Goal: Information Seeking & Learning: Find contact information

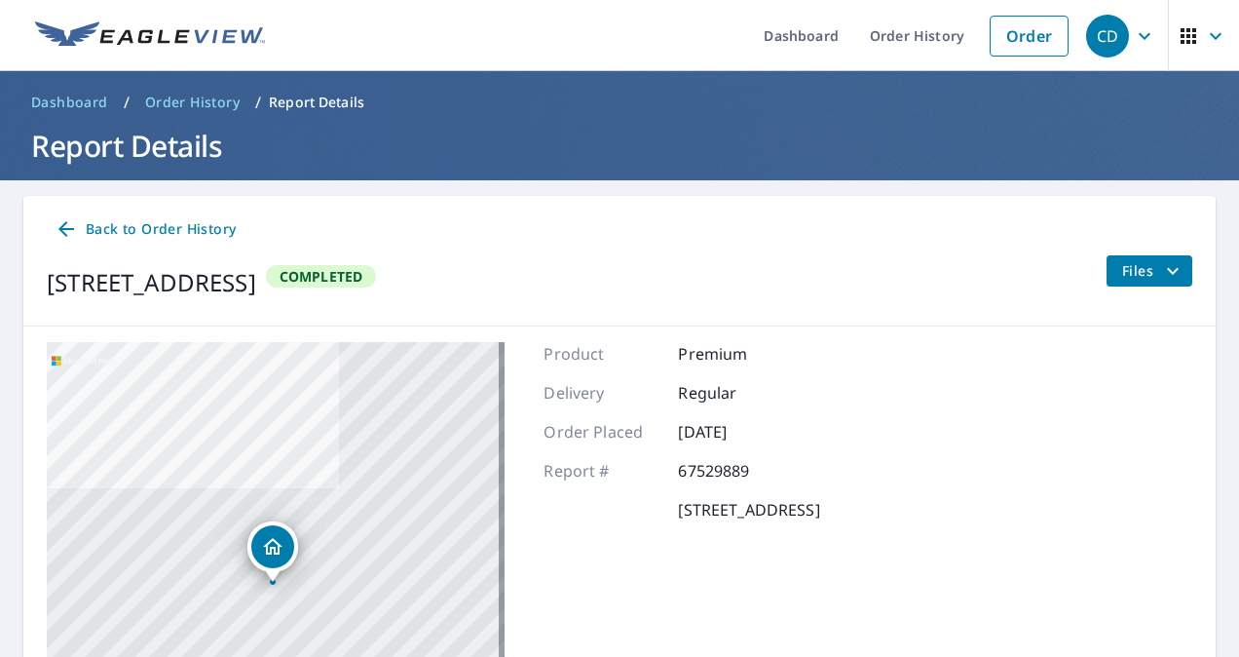
click at [198, 97] on span "Order History" at bounding box center [192, 102] width 94 height 19
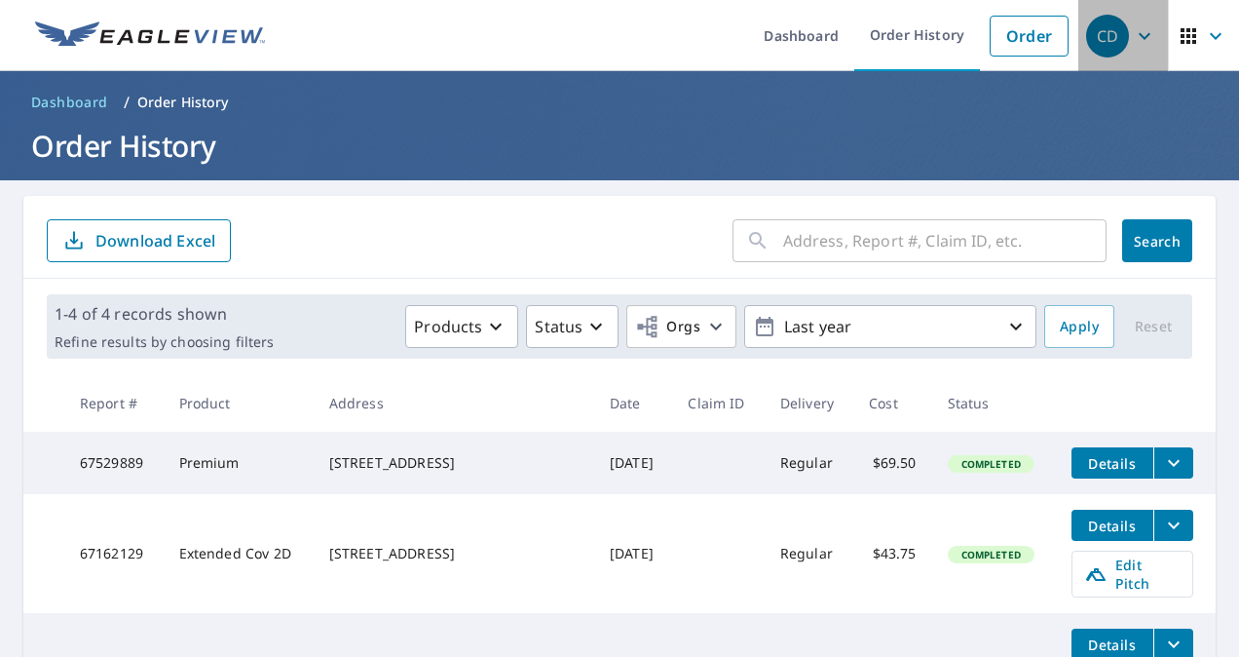
click at [1133, 40] on icon "button" at bounding box center [1144, 35] width 23 height 23
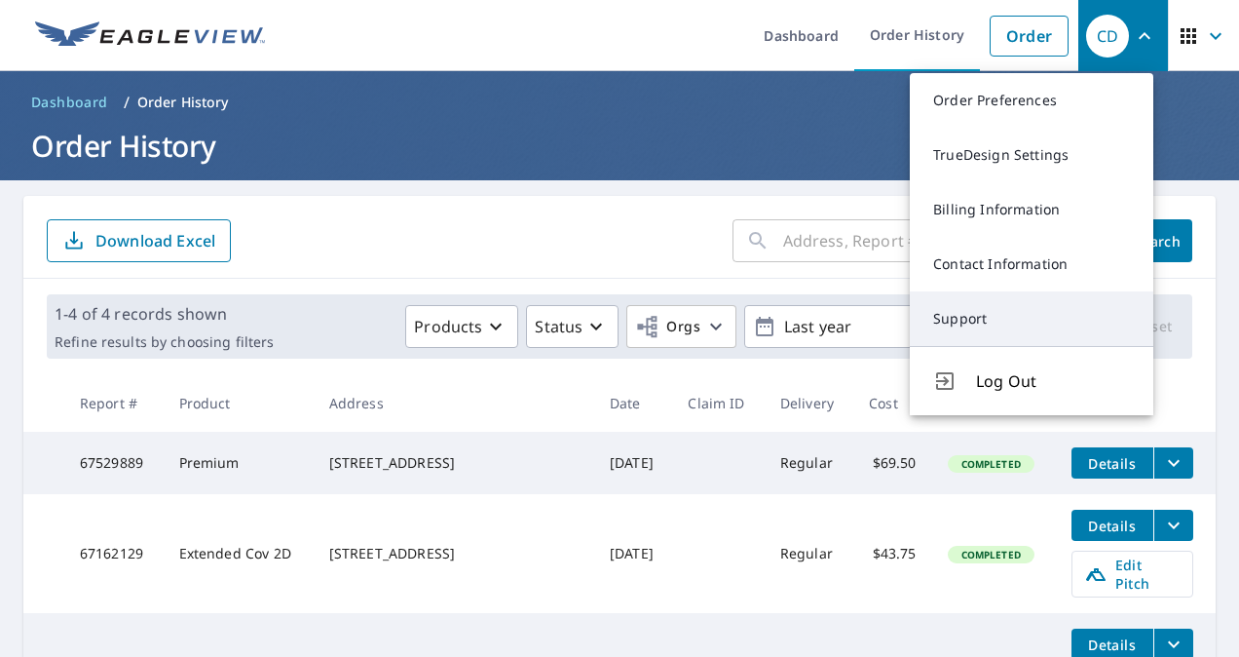
click at [977, 322] on link "Support" at bounding box center [1032, 318] width 244 height 55
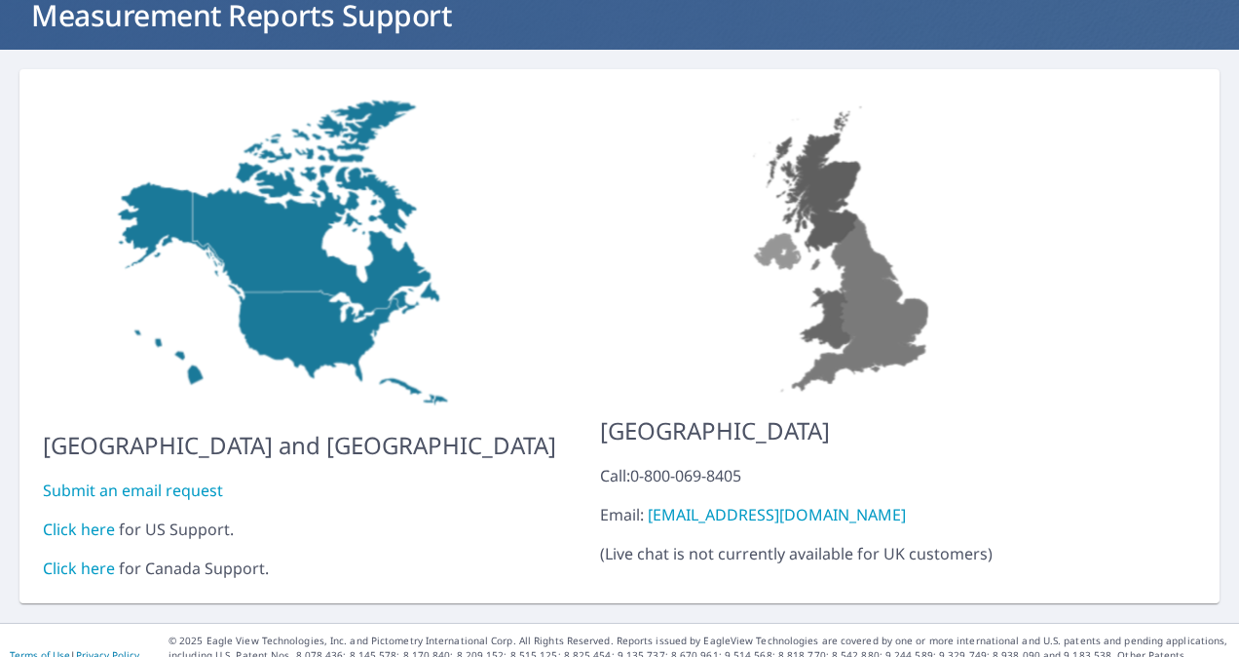
scroll to position [131, 0]
click at [68, 518] on link "Click here" at bounding box center [79, 528] width 72 height 21
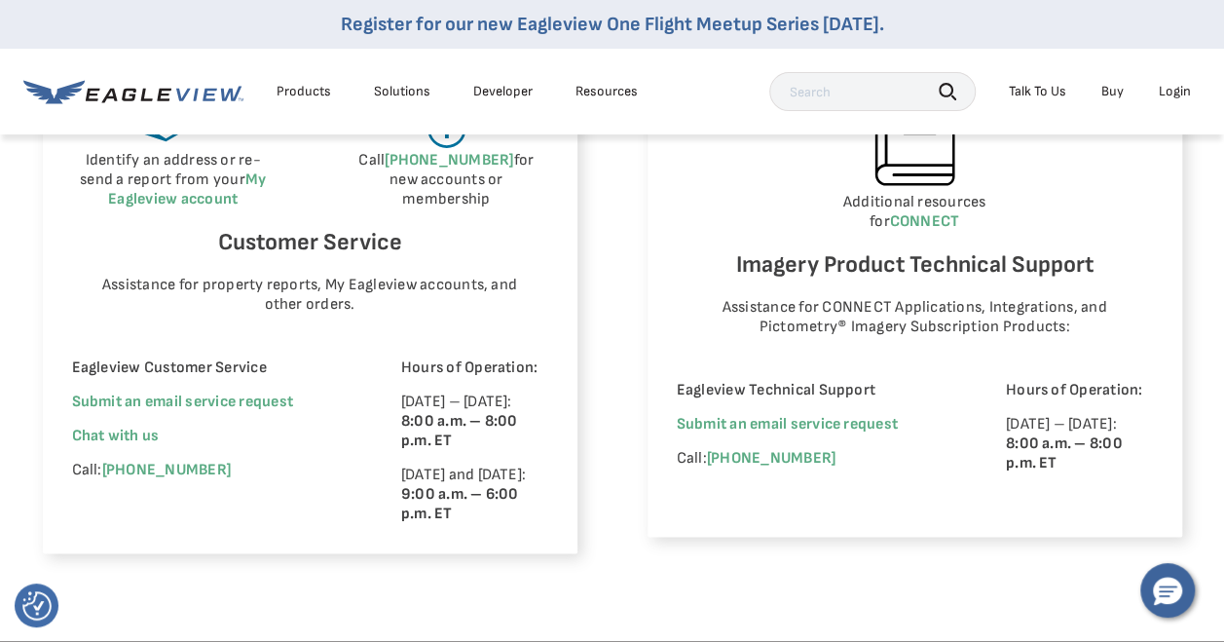
scroll to position [1266, 0]
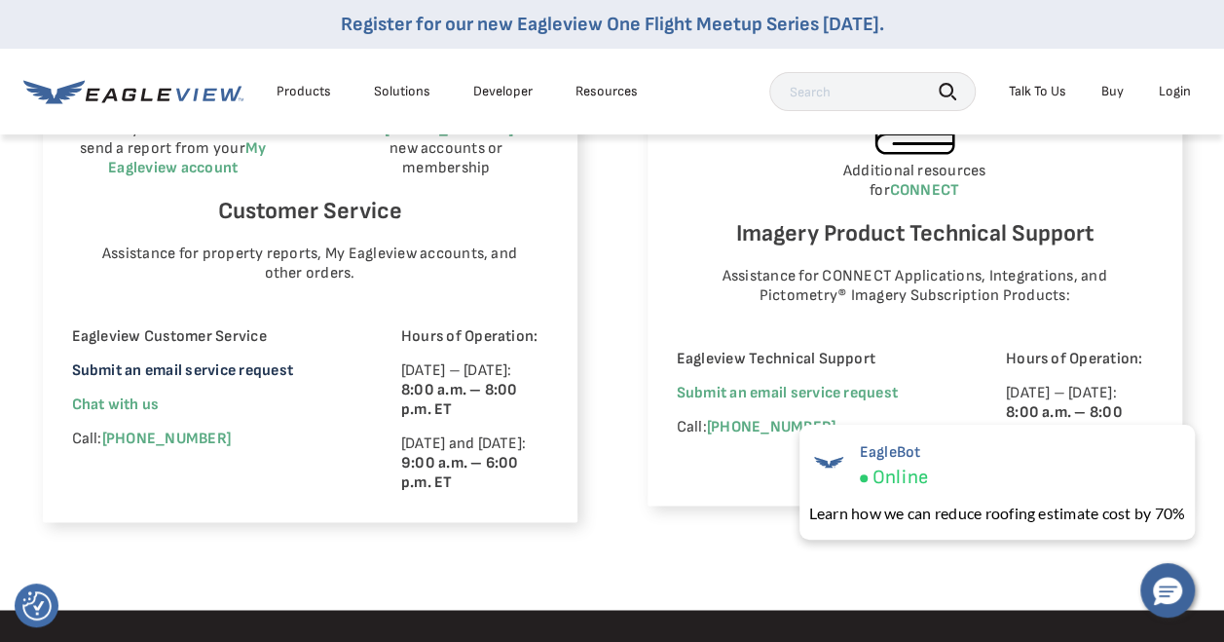
click at [173, 376] on link "Submit an email service request" at bounding box center [182, 370] width 221 height 19
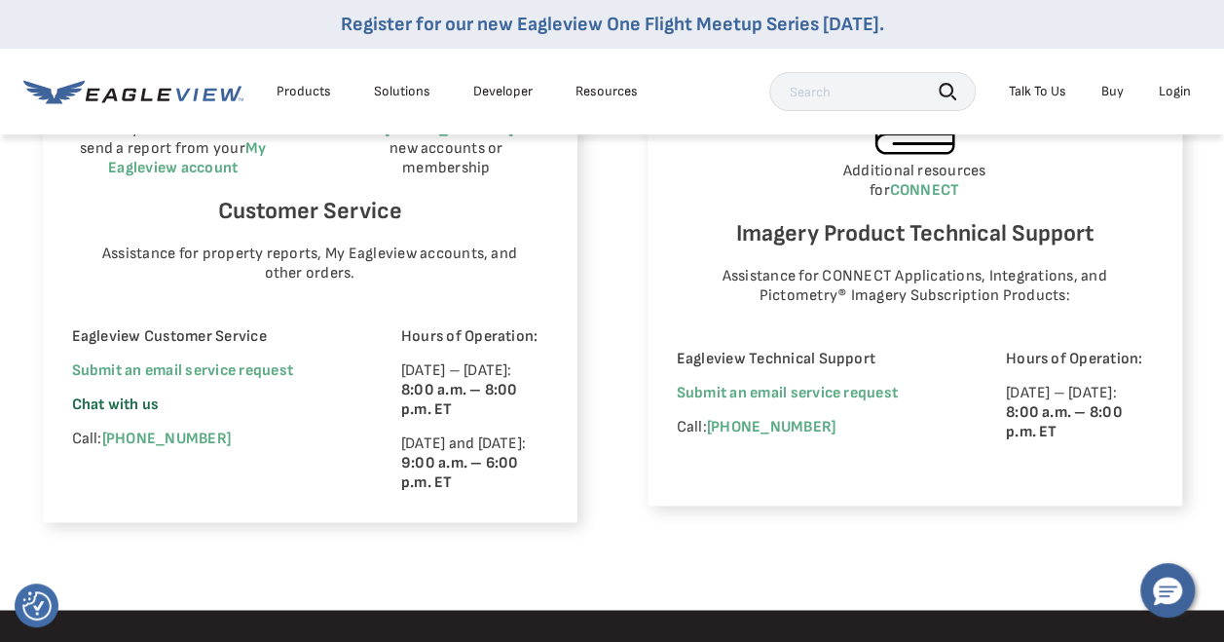
click at [129, 403] on span "Chat with us" at bounding box center [116, 404] width 88 height 19
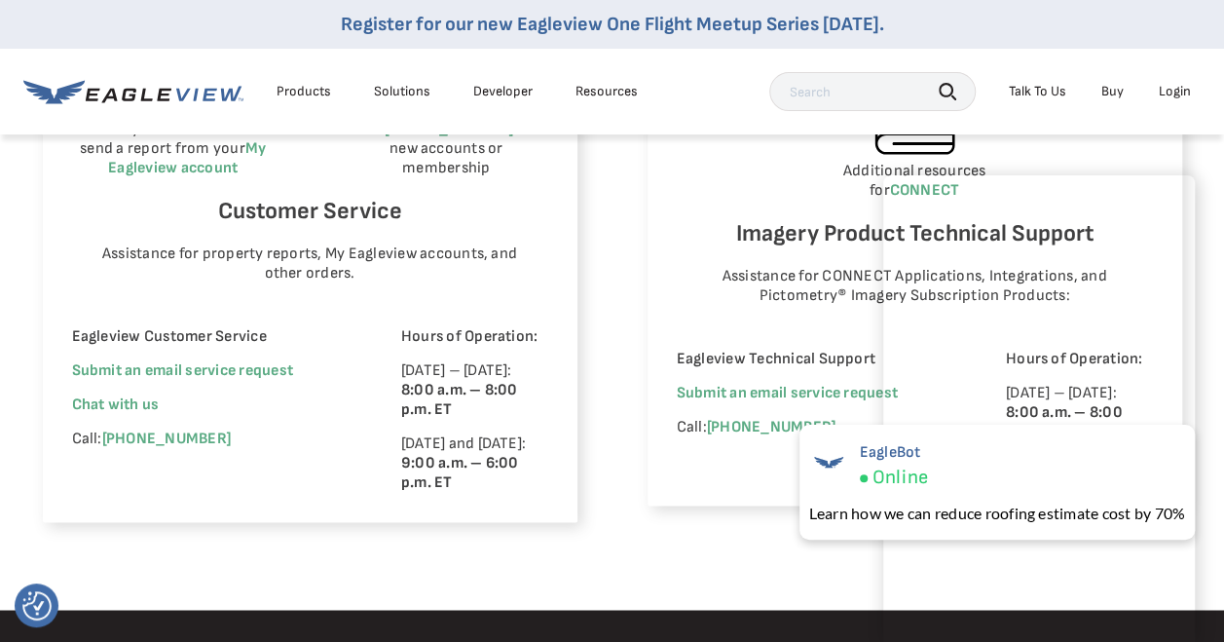
click at [720, 549] on div "Eagleview Property Reports Place a new order Check your report status in Order …" at bounding box center [612, 135] width 1224 height 950
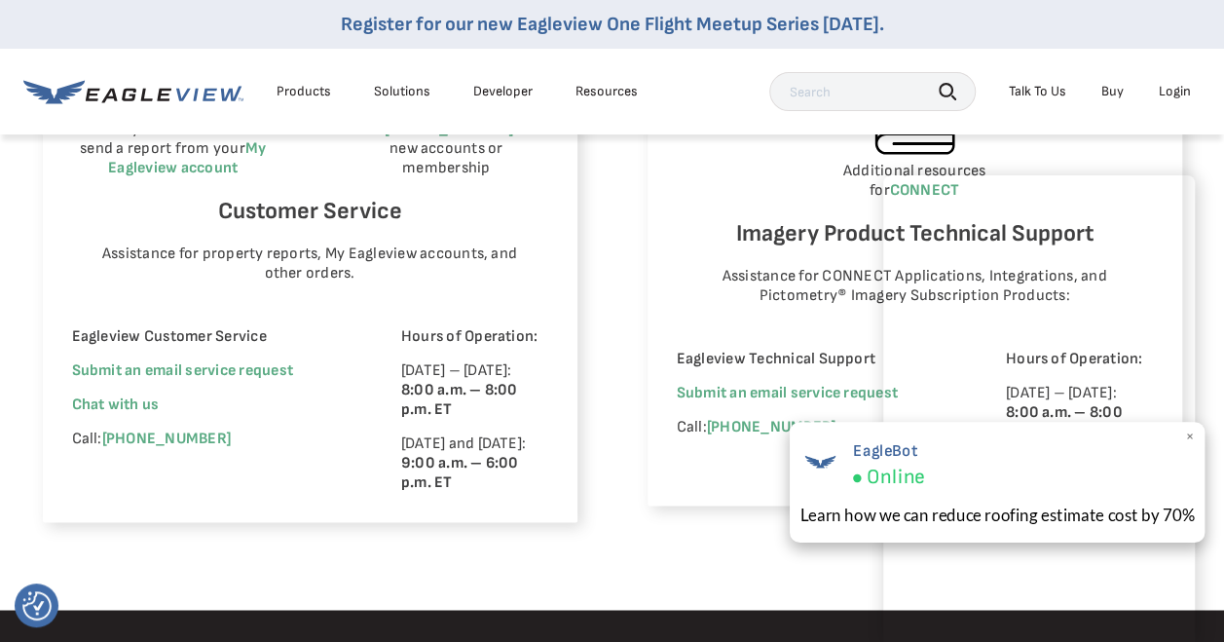
click at [1190, 438] on span "×" at bounding box center [1189, 437] width 11 height 20
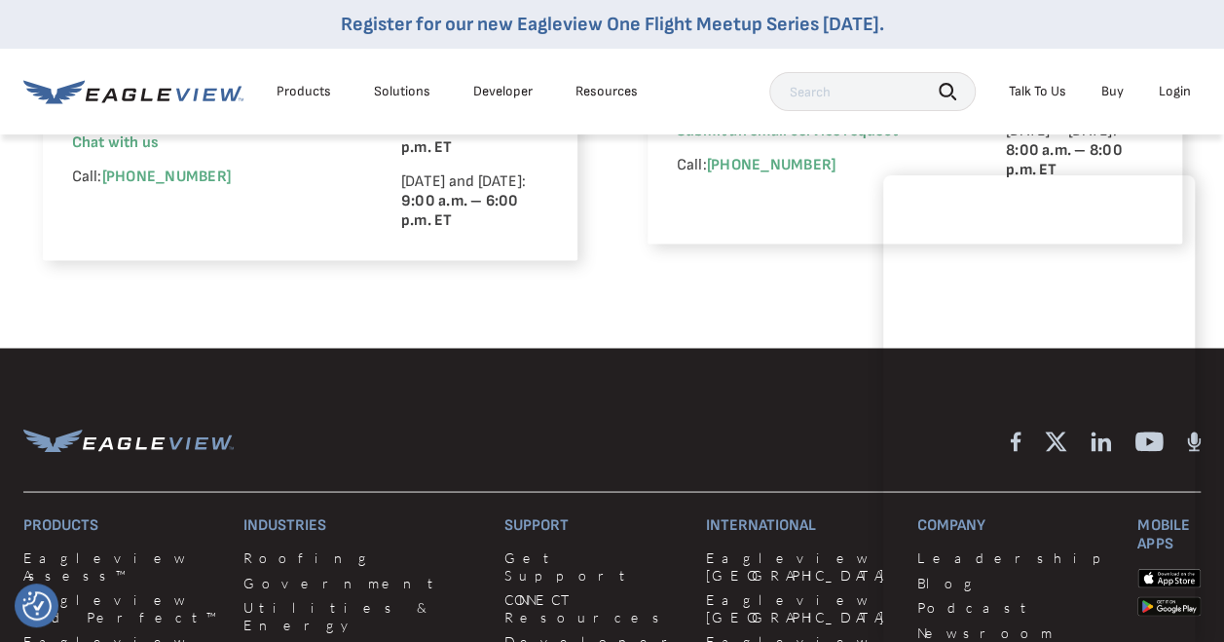
scroll to position [1558, 0]
